Goal: Task Accomplishment & Management: Use online tool/utility

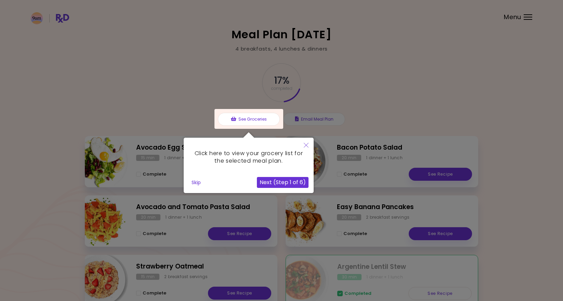
click at [304, 146] on icon "Close" at bounding box center [306, 145] width 5 height 5
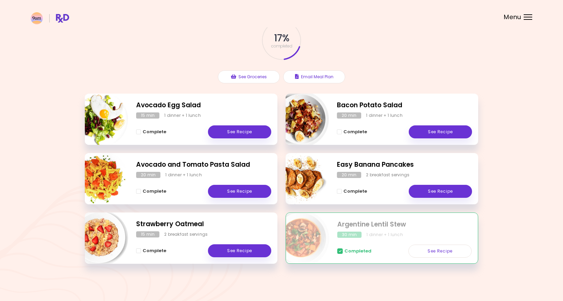
scroll to position [42, 0]
click at [140, 131] on span "Complete - Avocado Egg Salad" at bounding box center [138, 132] width 5 height 5
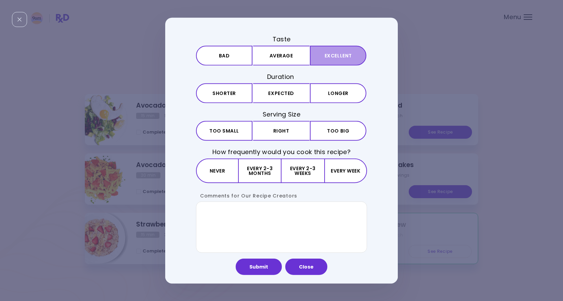
click at [329, 56] on button "Excellent" at bounding box center [338, 55] width 56 height 20
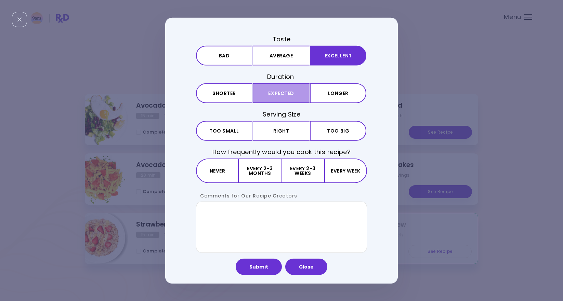
click at [282, 96] on button "Expected" at bounding box center [281, 93] width 56 height 20
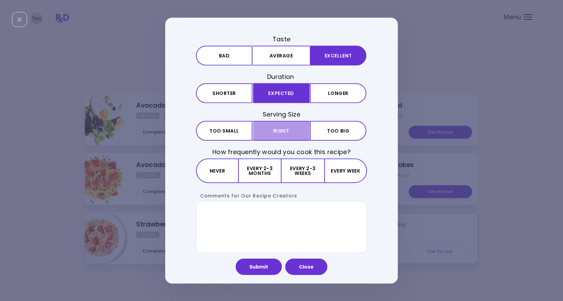
click at [285, 130] on button "Right" at bounding box center [281, 131] width 56 height 20
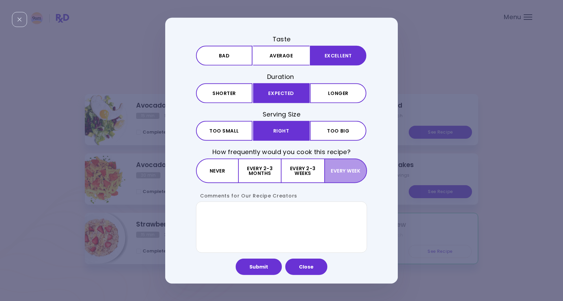
click at [345, 171] on button "Every week" at bounding box center [345, 171] width 43 height 25
click at [264, 267] on button "Submit" at bounding box center [259, 267] width 46 height 16
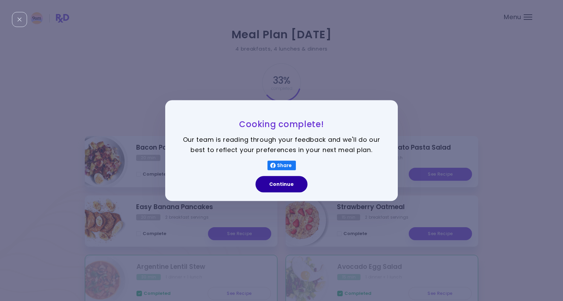
click at [285, 185] on button "Continue" at bounding box center [282, 184] width 52 height 16
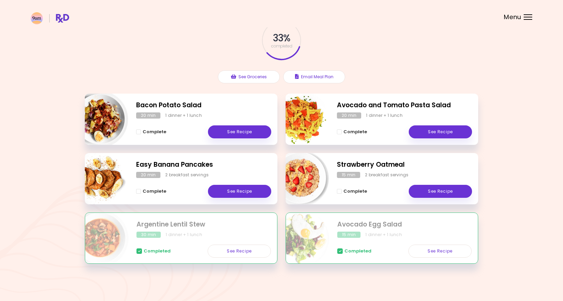
scroll to position [42, 0]
